Goal: Task Accomplishment & Management: Manage account settings

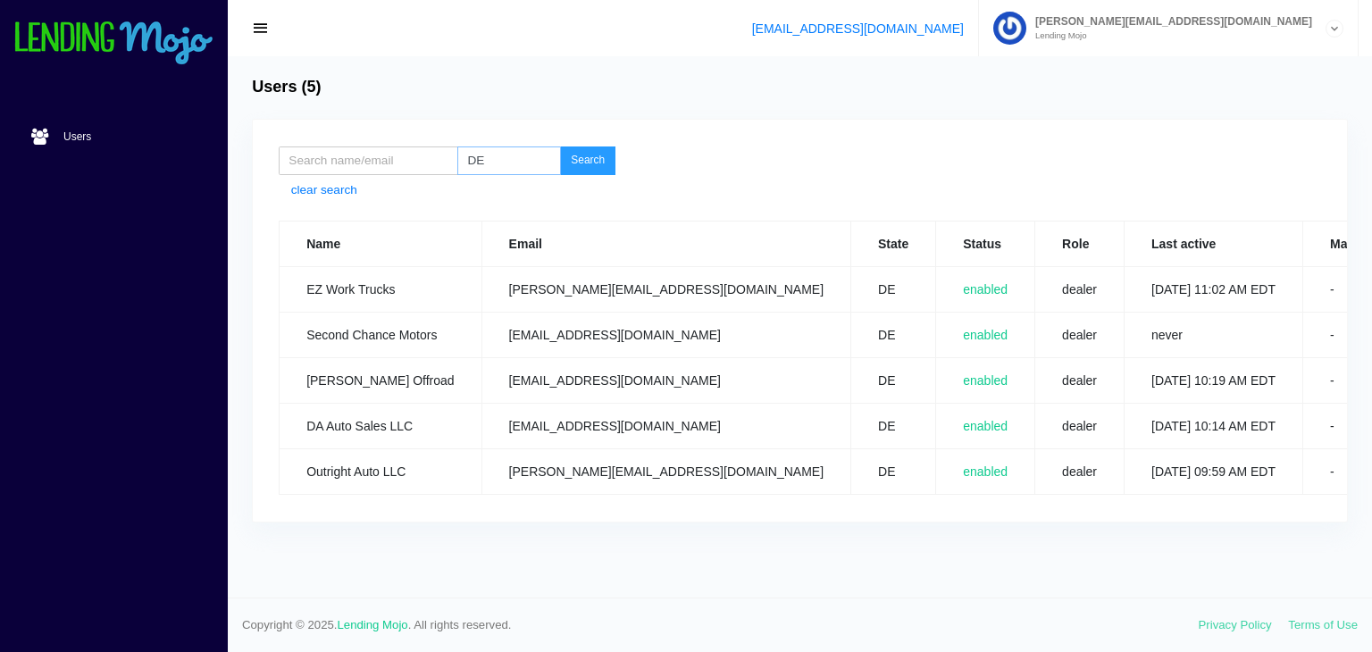
click at [489, 151] on input "DE" at bounding box center [509, 160] width 104 height 29
type input "D"
type input "N"
type input "OH"
click at [591, 153] on button "Search" at bounding box center [587, 160] width 55 height 29
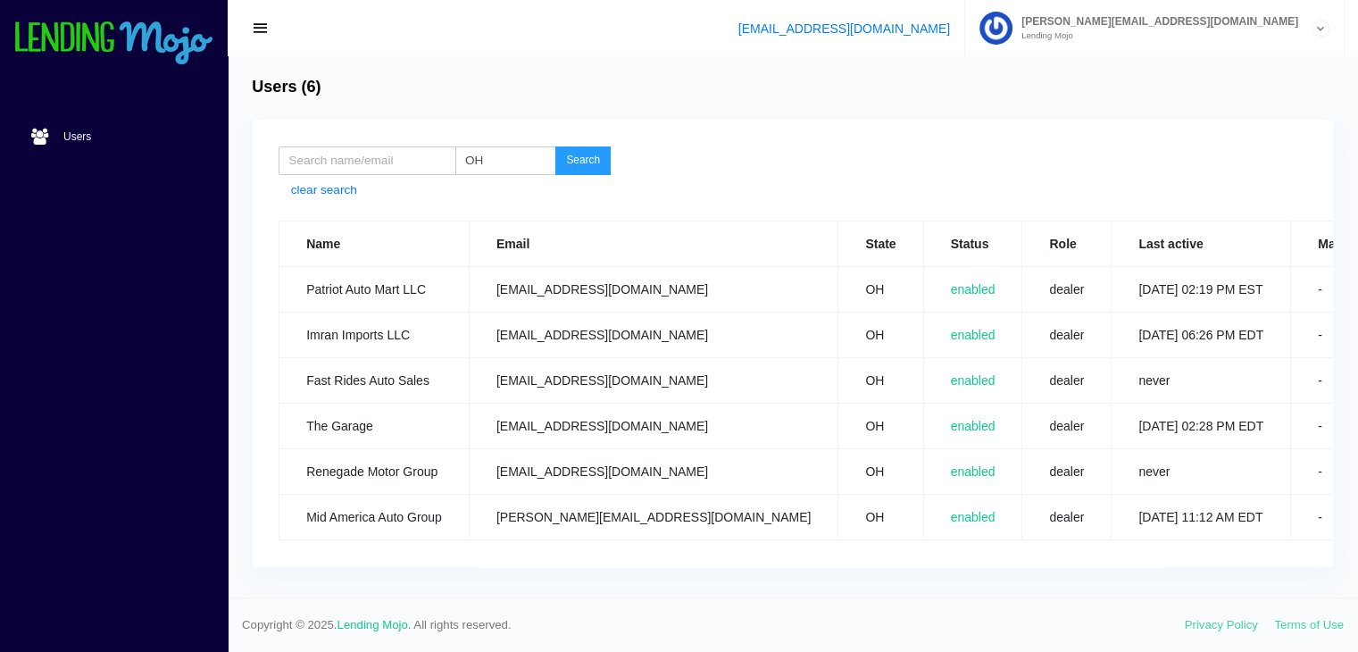
scroll to position [0, 87]
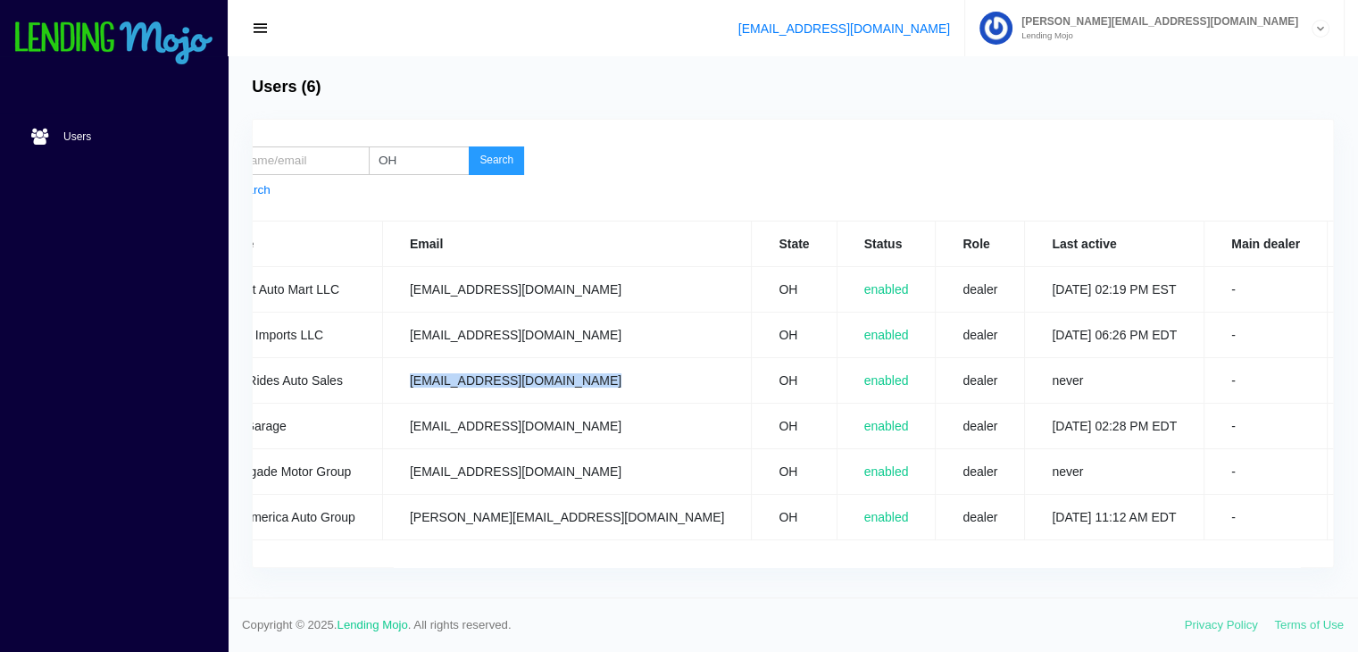
drag, startPoint x: 596, startPoint y: 380, endPoint x: 392, endPoint y: 382, distance: 203.6
click at [392, 382] on td "[EMAIL_ADDRESS][DOMAIN_NAME]" at bounding box center [566, 381] width 369 height 46
copy td "fastridesautosales@gmail.com"
click at [1355, 473] on link "Edit" at bounding box center [1364, 471] width 19 height 13
click at [1355, 383] on link "Edit" at bounding box center [1364, 380] width 19 height 13
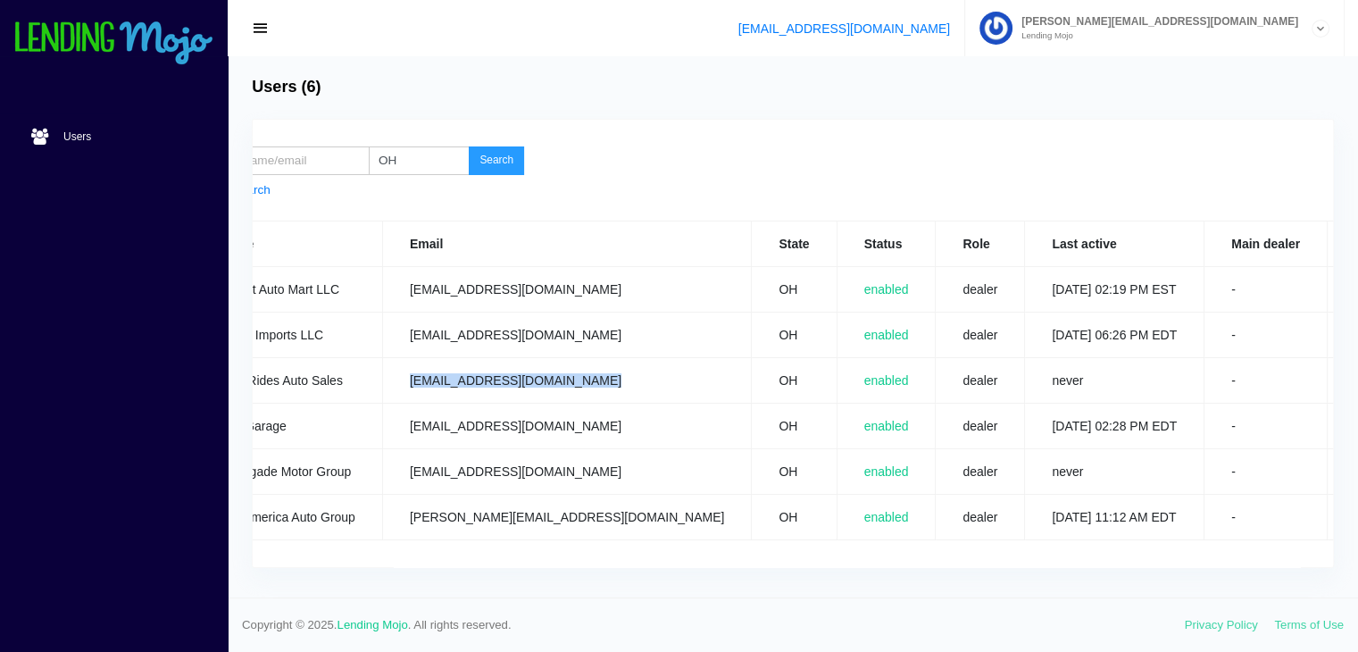
click at [1355, 288] on link "Edit" at bounding box center [1364, 289] width 19 height 13
click at [1355, 424] on link "Edit" at bounding box center [1364, 426] width 19 height 13
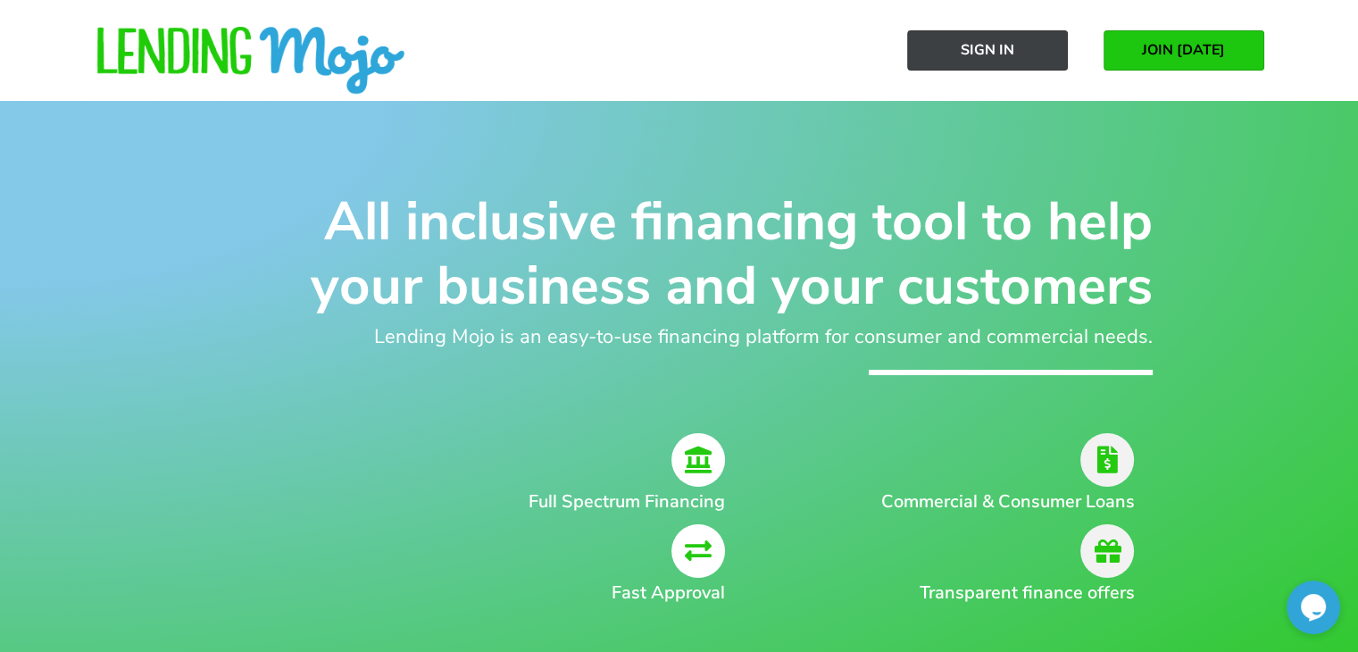
click at [980, 58] on span "Sign In" at bounding box center [988, 50] width 54 height 16
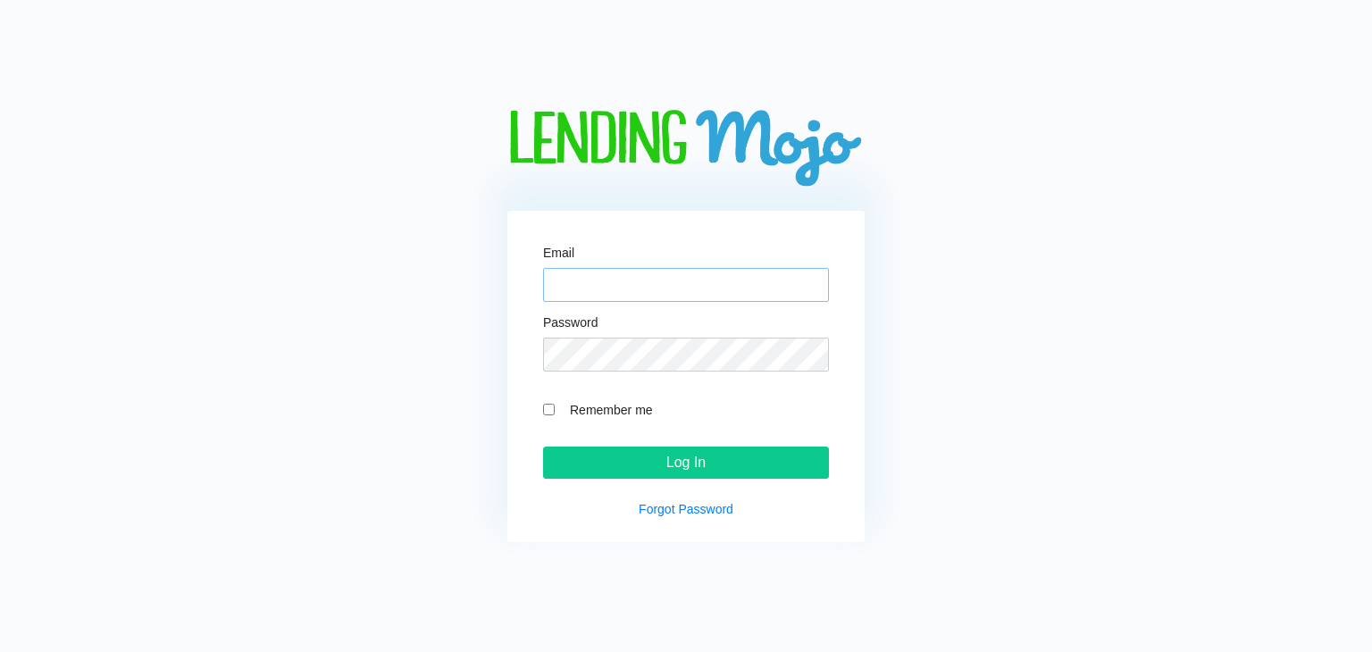
click at [626, 294] on input "Email" at bounding box center [686, 285] width 286 height 34
type input "[PERSON_NAME][EMAIL_ADDRESS][DOMAIN_NAME]"
click at [543, 447] on input "Log In" at bounding box center [686, 463] width 286 height 32
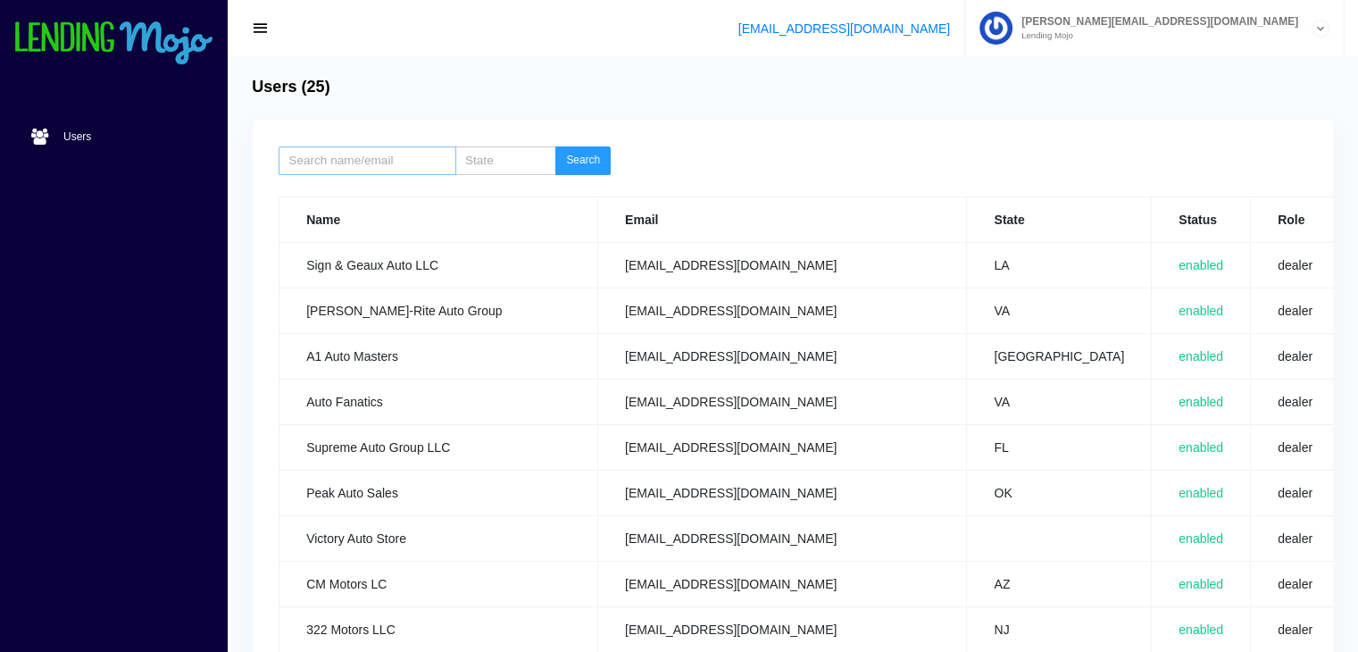
click at [354, 174] on input "search" at bounding box center [367, 160] width 177 height 29
type input "904"
click at [584, 155] on button "Search" at bounding box center [583, 160] width 55 height 29
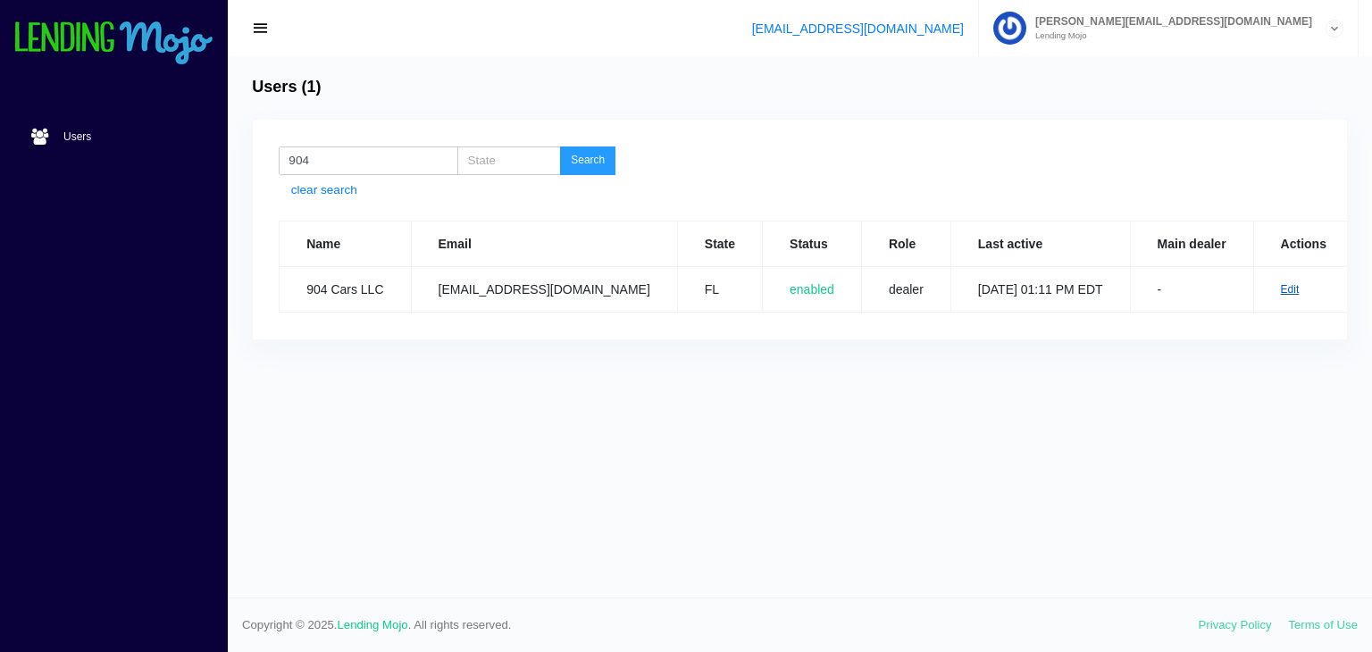
click at [1281, 290] on link "Edit" at bounding box center [1290, 289] width 19 height 13
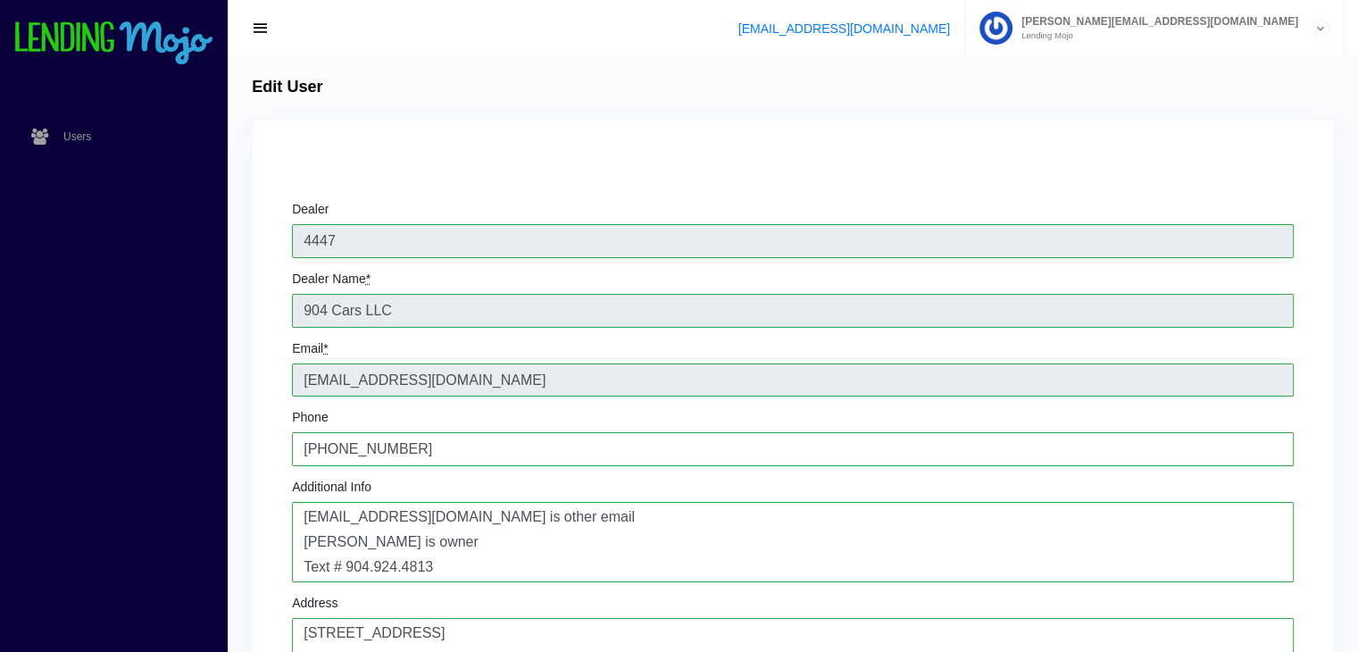
scroll to position [570, 0]
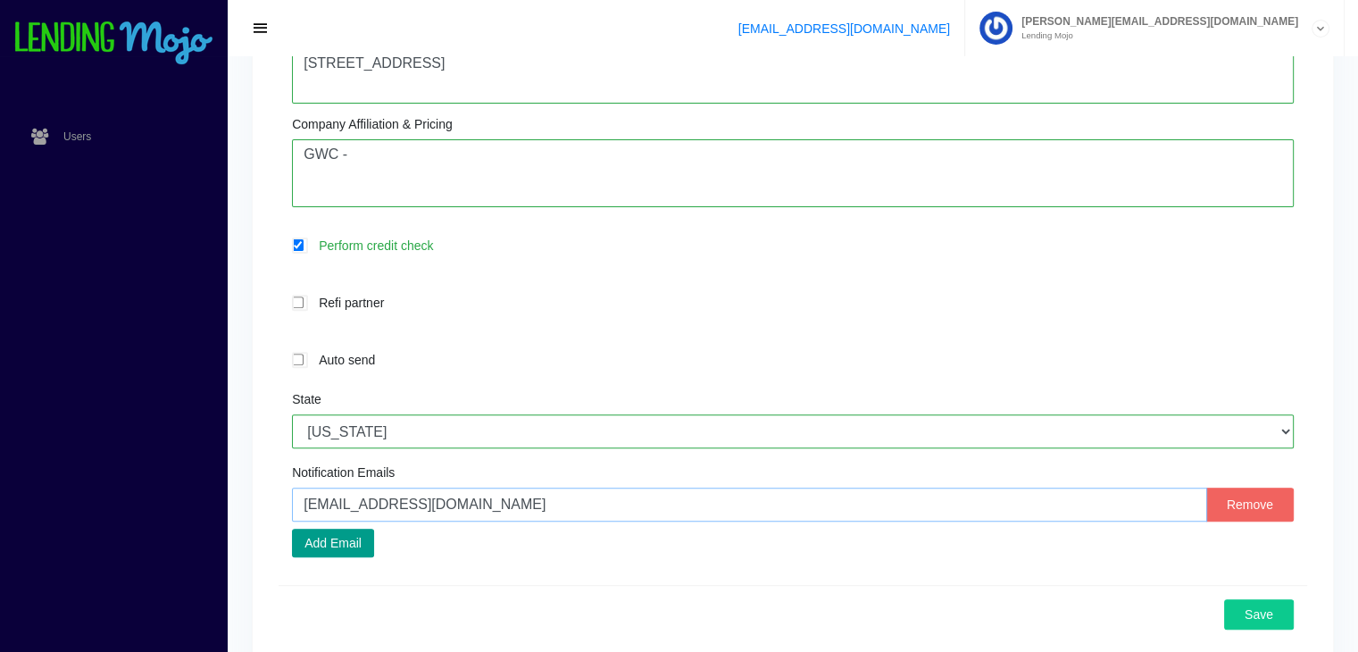
drag, startPoint x: 454, startPoint y: 502, endPoint x: 291, endPoint y: 505, distance: 162.6
click at [292, 505] on input "lejlam49@gmail.com" at bounding box center [749, 505] width 915 height 34
click at [642, 296] on label "Refi partner" at bounding box center [802, 302] width 984 height 21
click at [304, 297] on input "Refi partner" at bounding box center [298, 303] width 12 height 12
checkbox input "true"
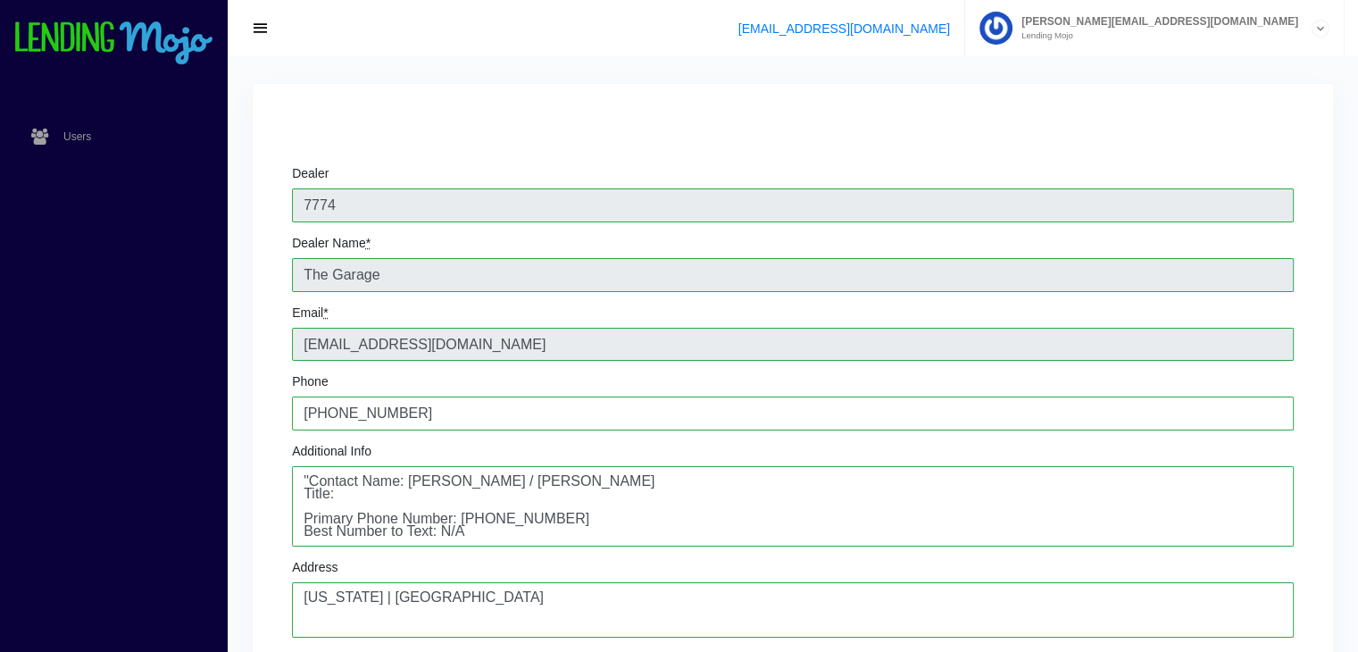
scroll to position [60, 0]
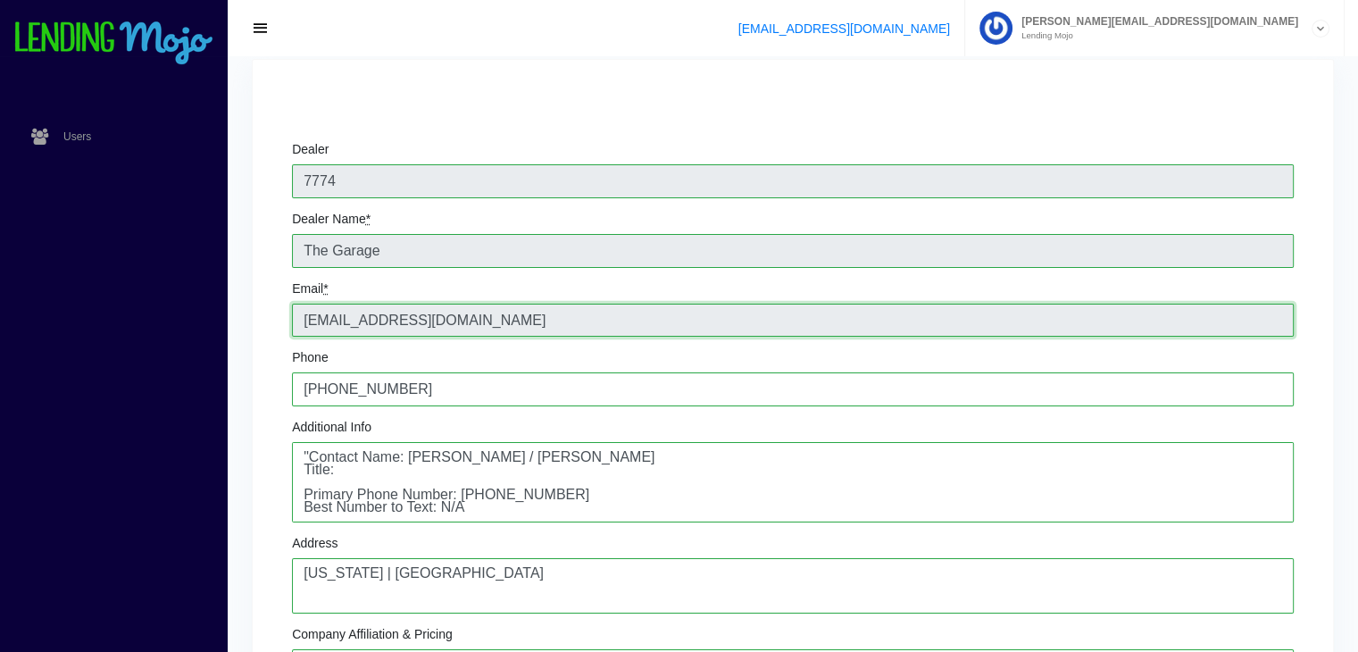
drag, startPoint x: 461, startPoint y: 322, endPoint x: 271, endPoint y: 319, distance: 190.3
